Goal: Find specific page/section: Find specific page/section

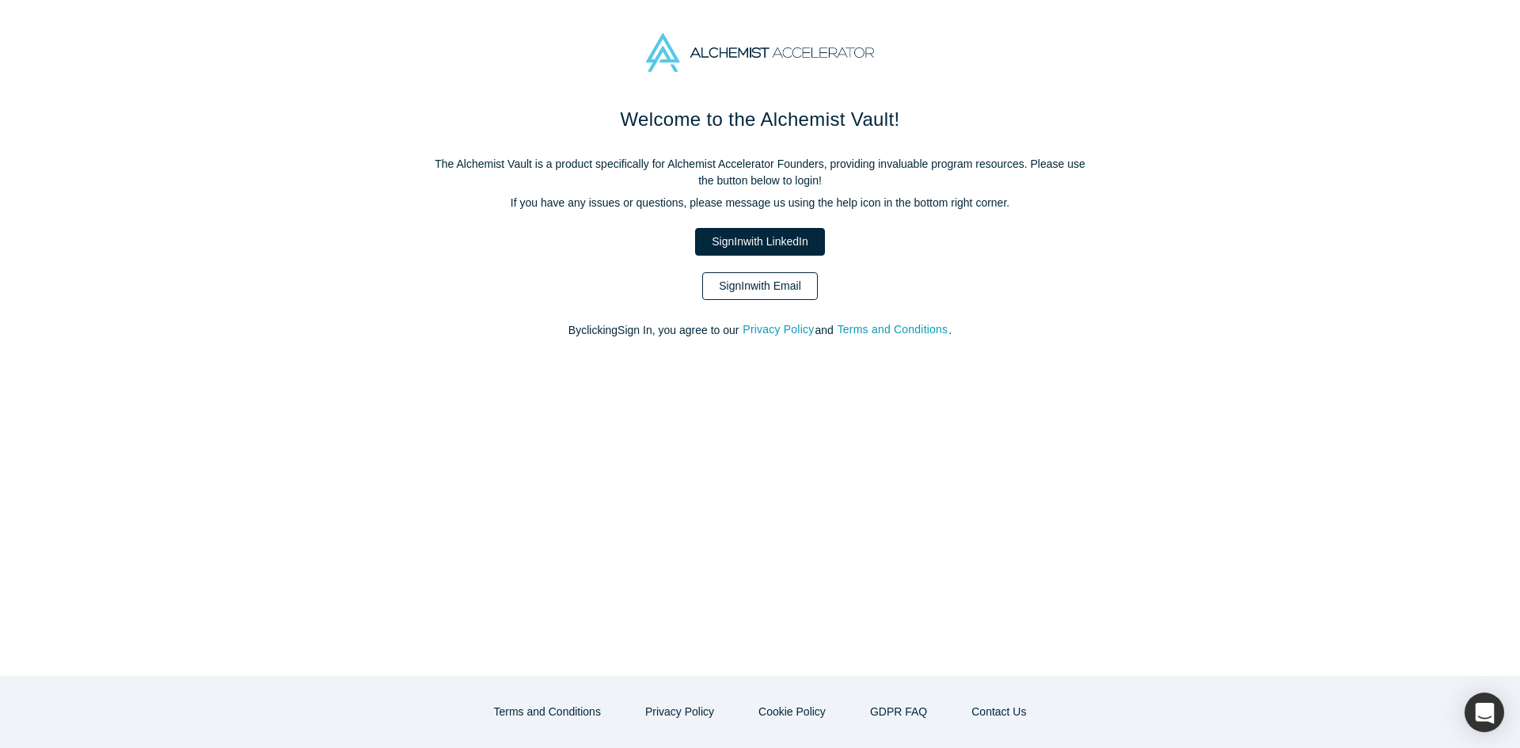
click at [741, 289] on link "Sign In with Email" at bounding box center [760, 286] width 116 height 28
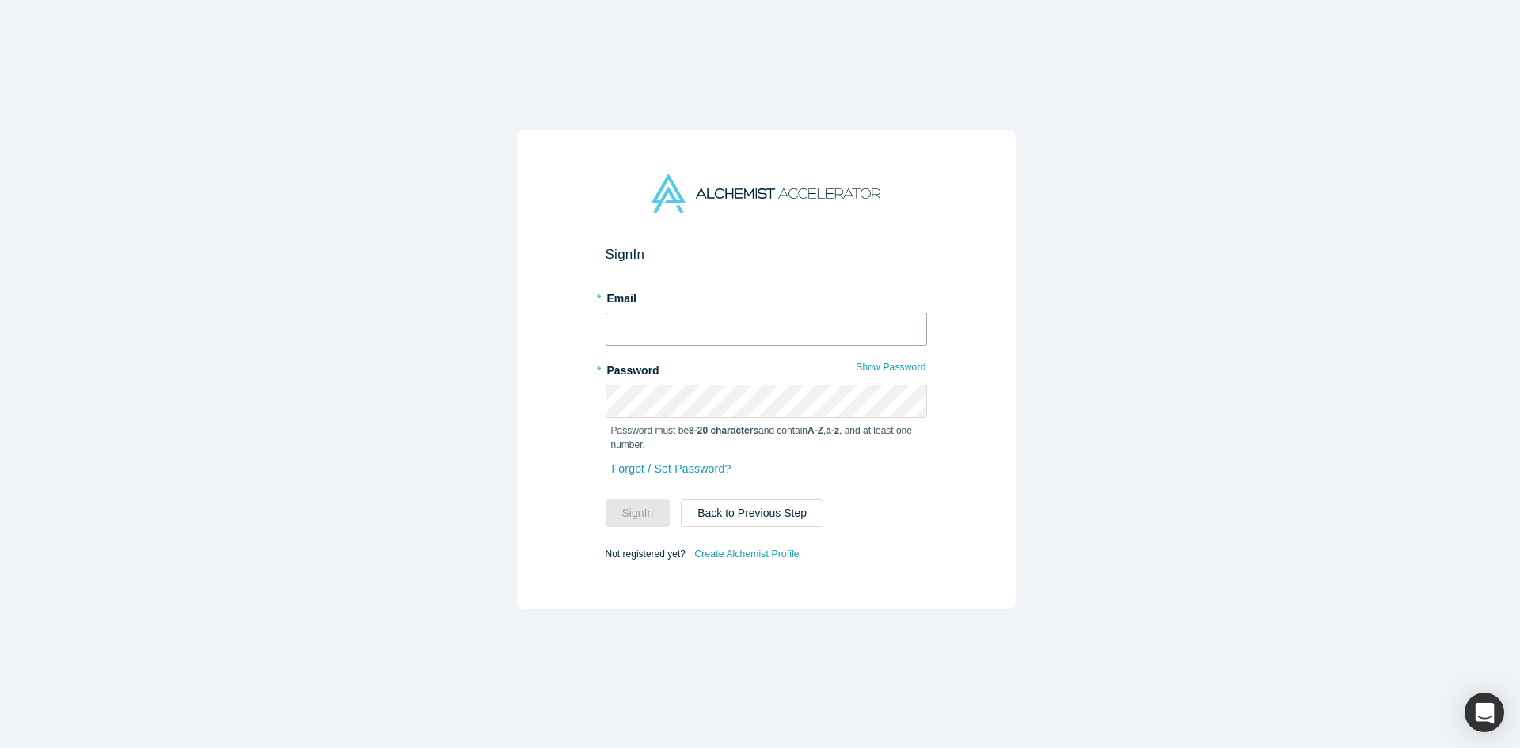
type input "[PERSON_NAME][EMAIL_ADDRESS][DOMAIN_NAME]"
click at [620, 503] on button "Sign In" at bounding box center [638, 514] width 65 height 28
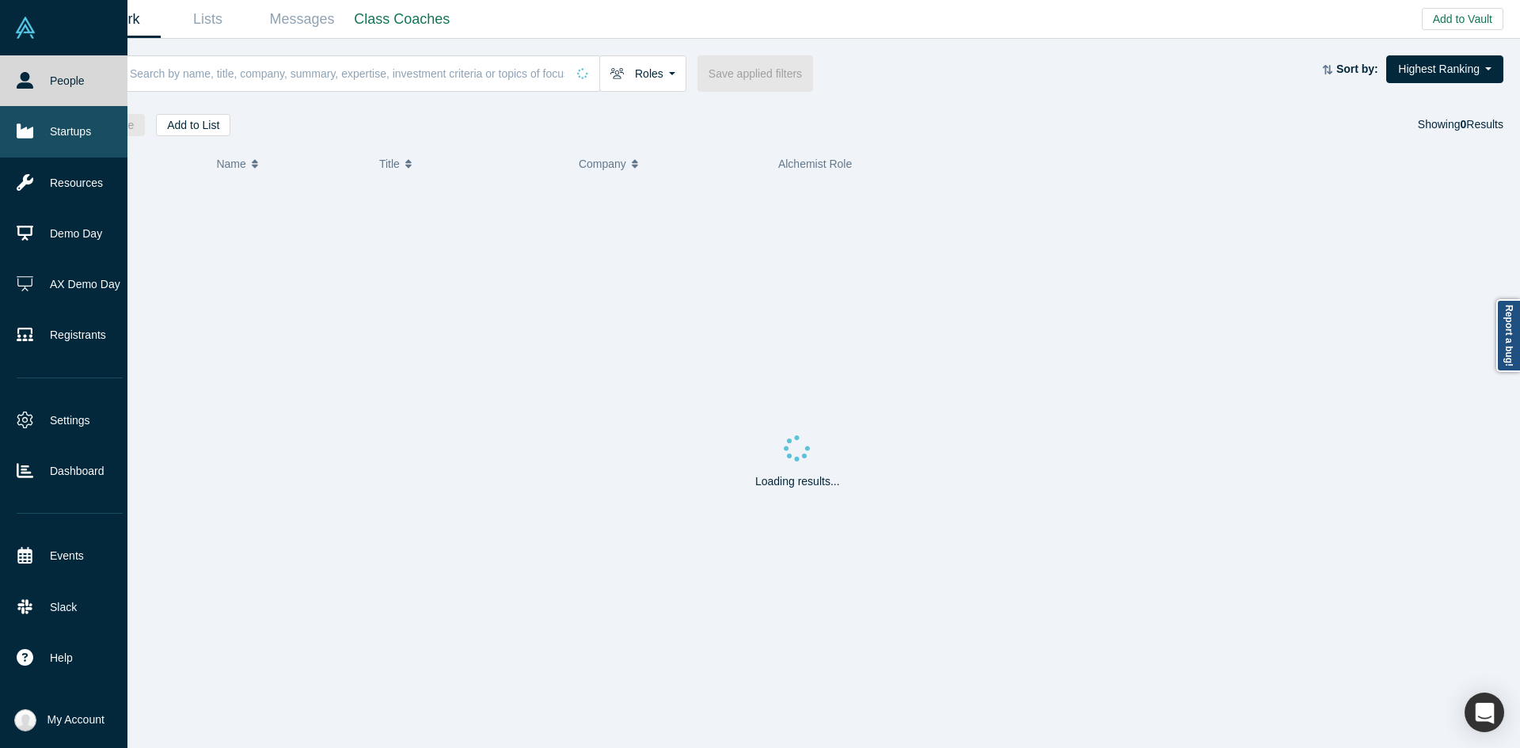
click at [35, 134] on link "Startups" at bounding box center [69, 131] width 139 height 51
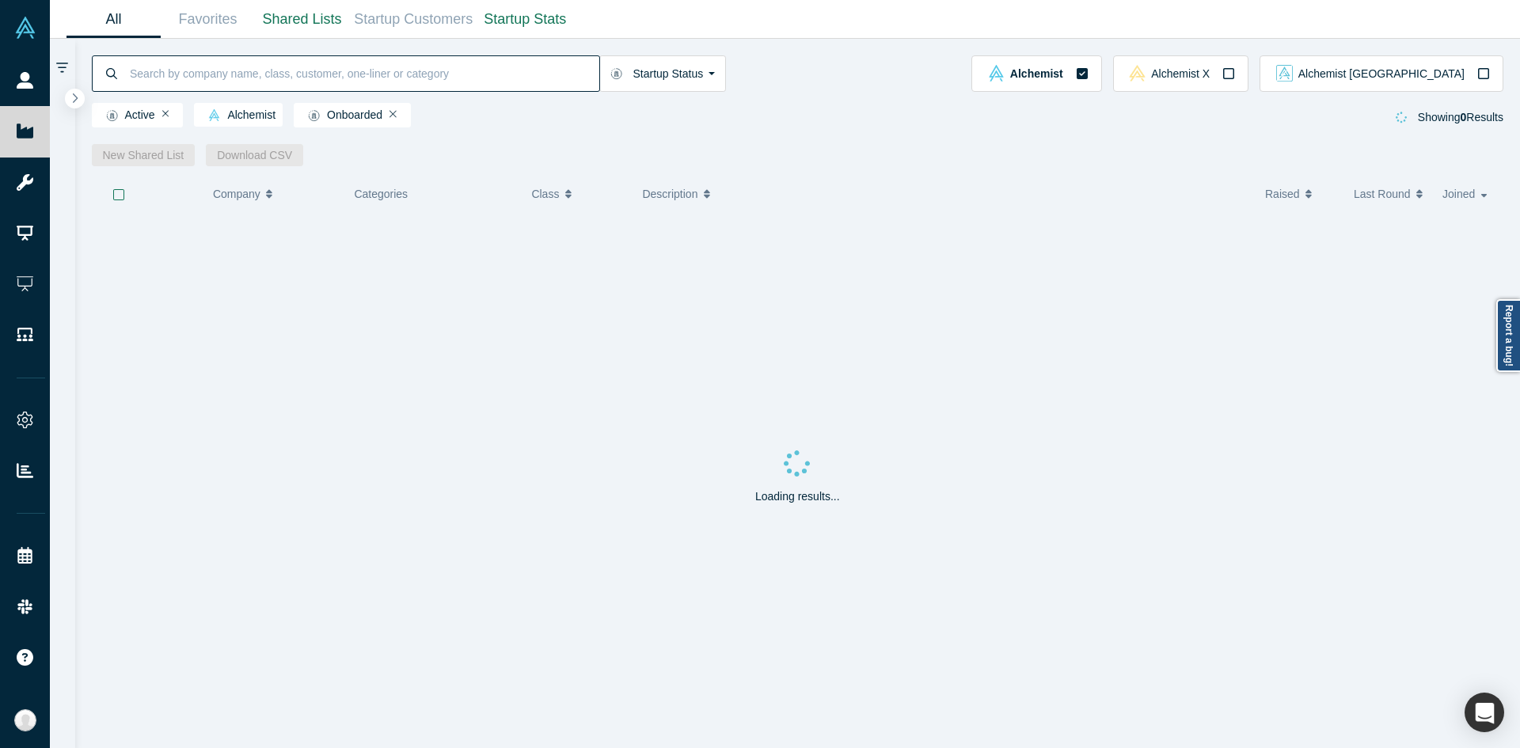
click at [229, 82] on input at bounding box center [363, 73] width 471 height 37
paste input "OpSync"
type input "O"
type input "Sync"
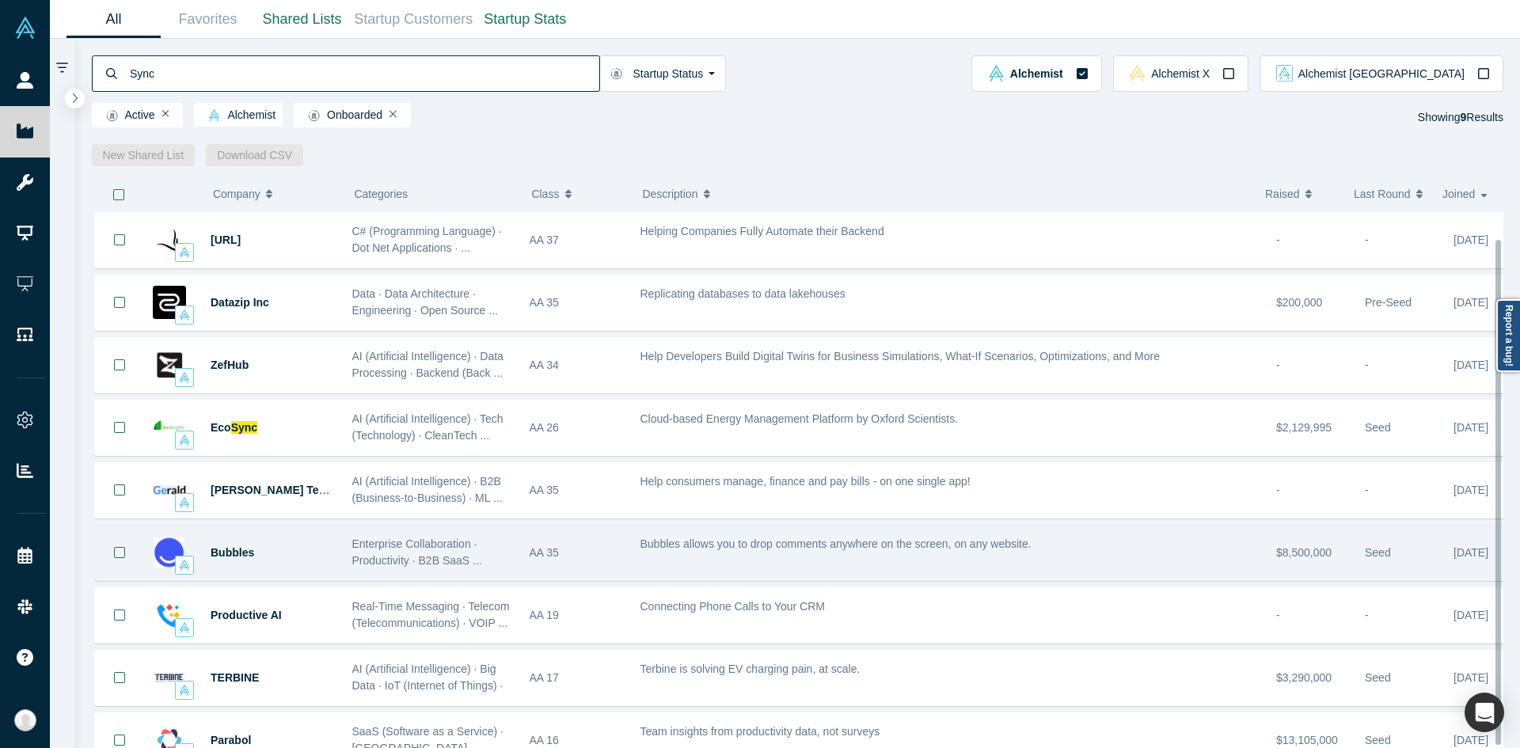
scroll to position [29, 0]
